Goal: Communication & Community: Participate in discussion

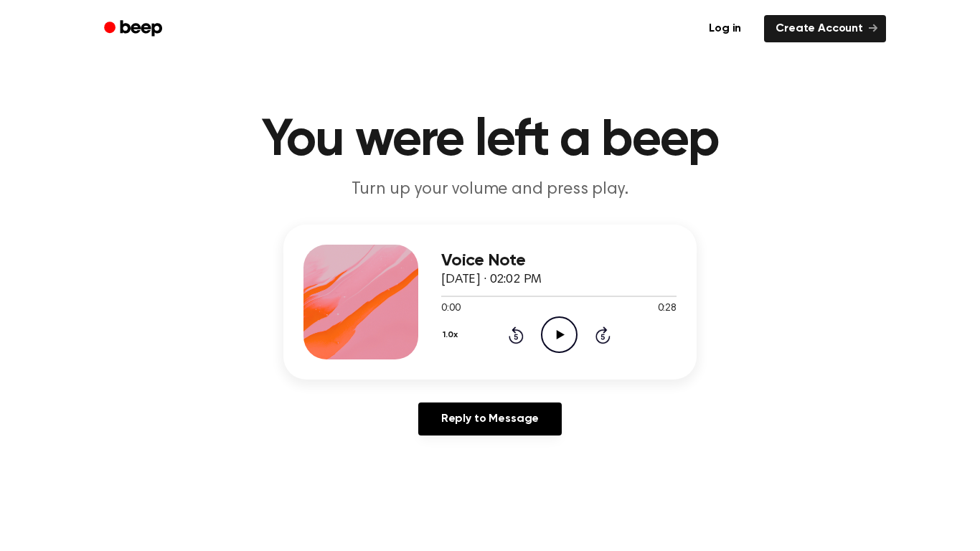
click at [553, 320] on icon "Play Audio" at bounding box center [559, 334] width 37 height 37
click at [561, 329] on icon "Pause Audio" at bounding box center [559, 334] width 37 height 37
click at [561, 330] on icon "Play Audio" at bounding box center [559, 334] width 37 height 37
click at [513, 338] on icon "Rewind 5 seconds" at bounding box center [516, 335] width 16 height 19
click at [518, 334] on icon "Rewind 5 seconds" at bounding box center [516, 335] width 16 height 19
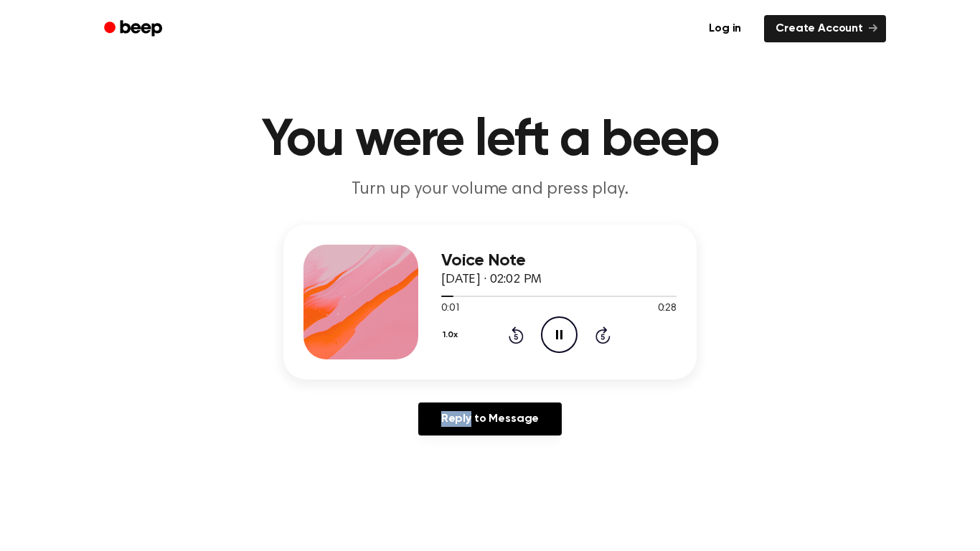
click at [518, 334] on icon "Rewind 5 seconds" at bounding box center [516, 335] width 16 height 19
click at [481, 418] on link "Reply to Message" at bounding box center [489, 418] width 143 height 33
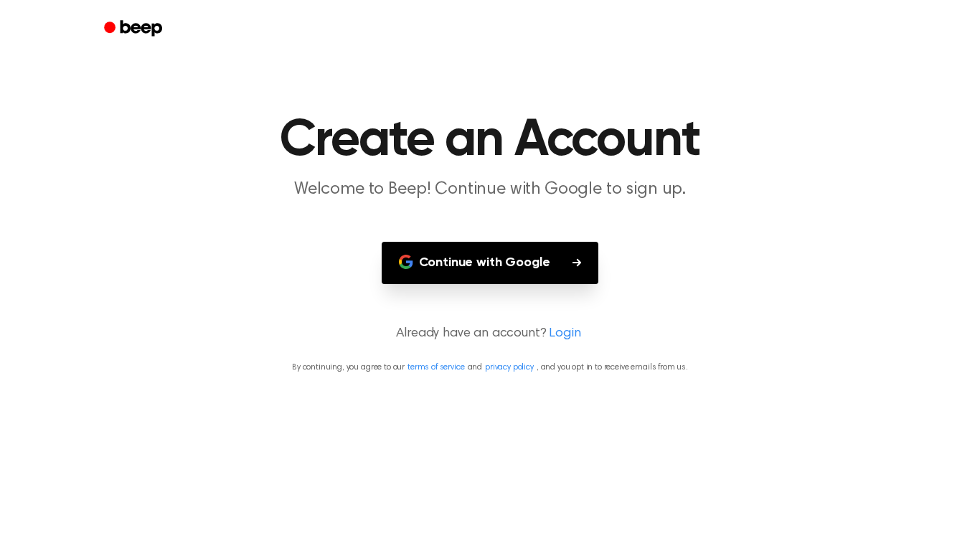
click at [551, 274] on button "Continue with Google" at bounding box center [490, 263] width 217 height 42
